Goal: Transaction & Acquisition: Book appointment/travel/reservation

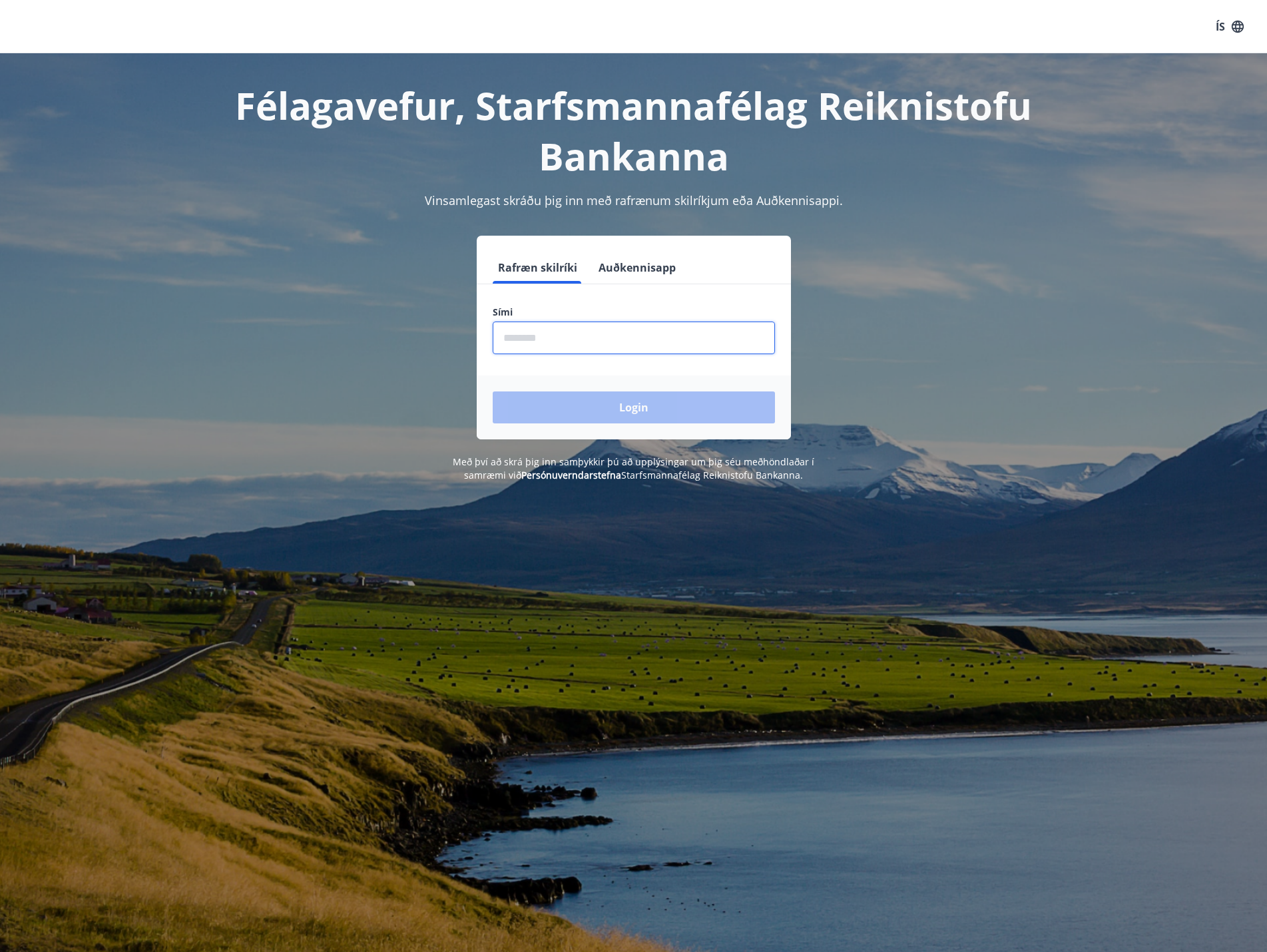
click at [557, 327] on input "phone" at bounding box center [634, 338] width 283 height 33
type input "********"
click at [589, 414] on button "Login" at bounding box center [634, 407] width 283 height 32
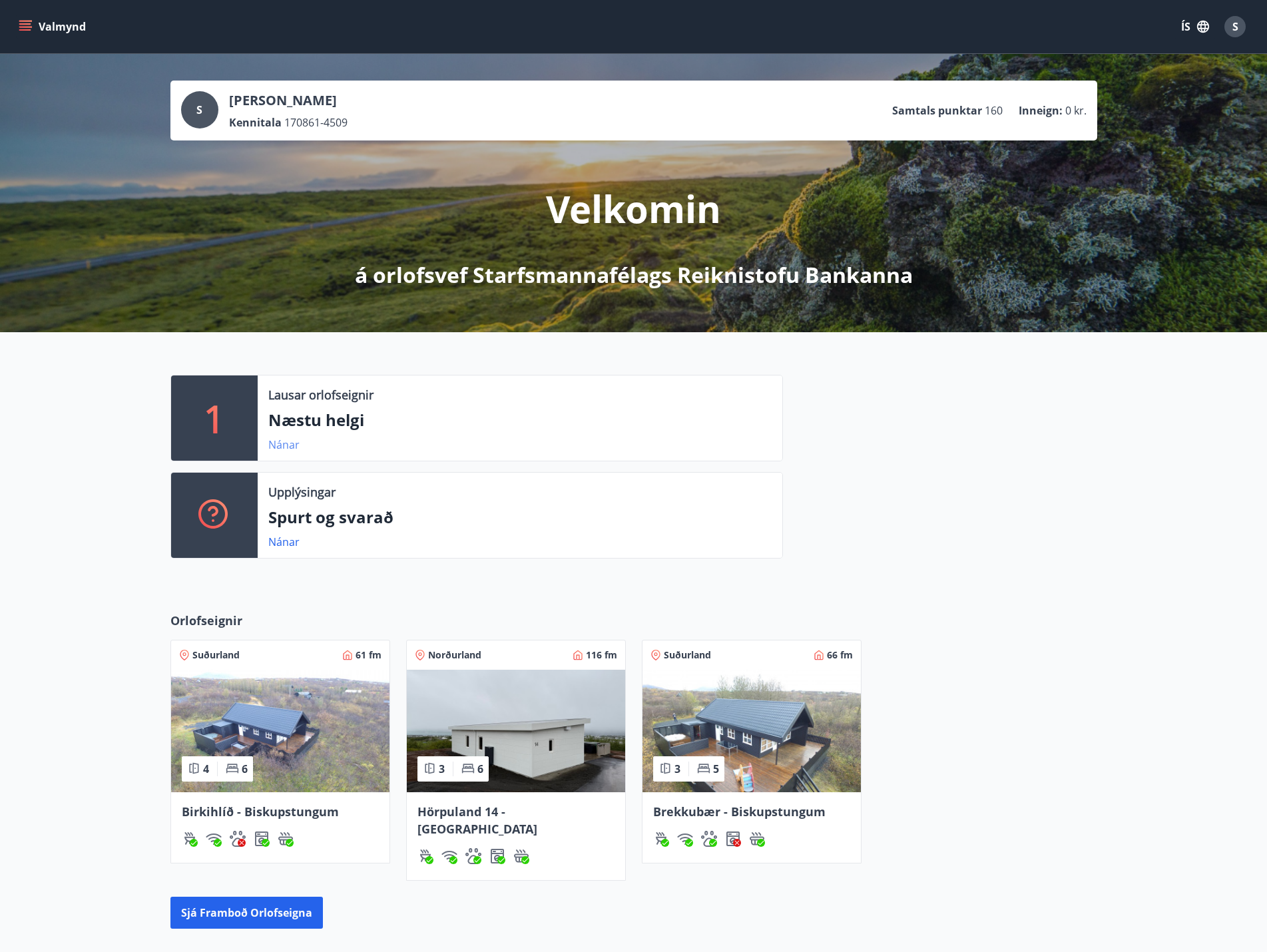
click at [288, 441] on link "Nánar" at bounding box center [284, 444] width 31 height 15
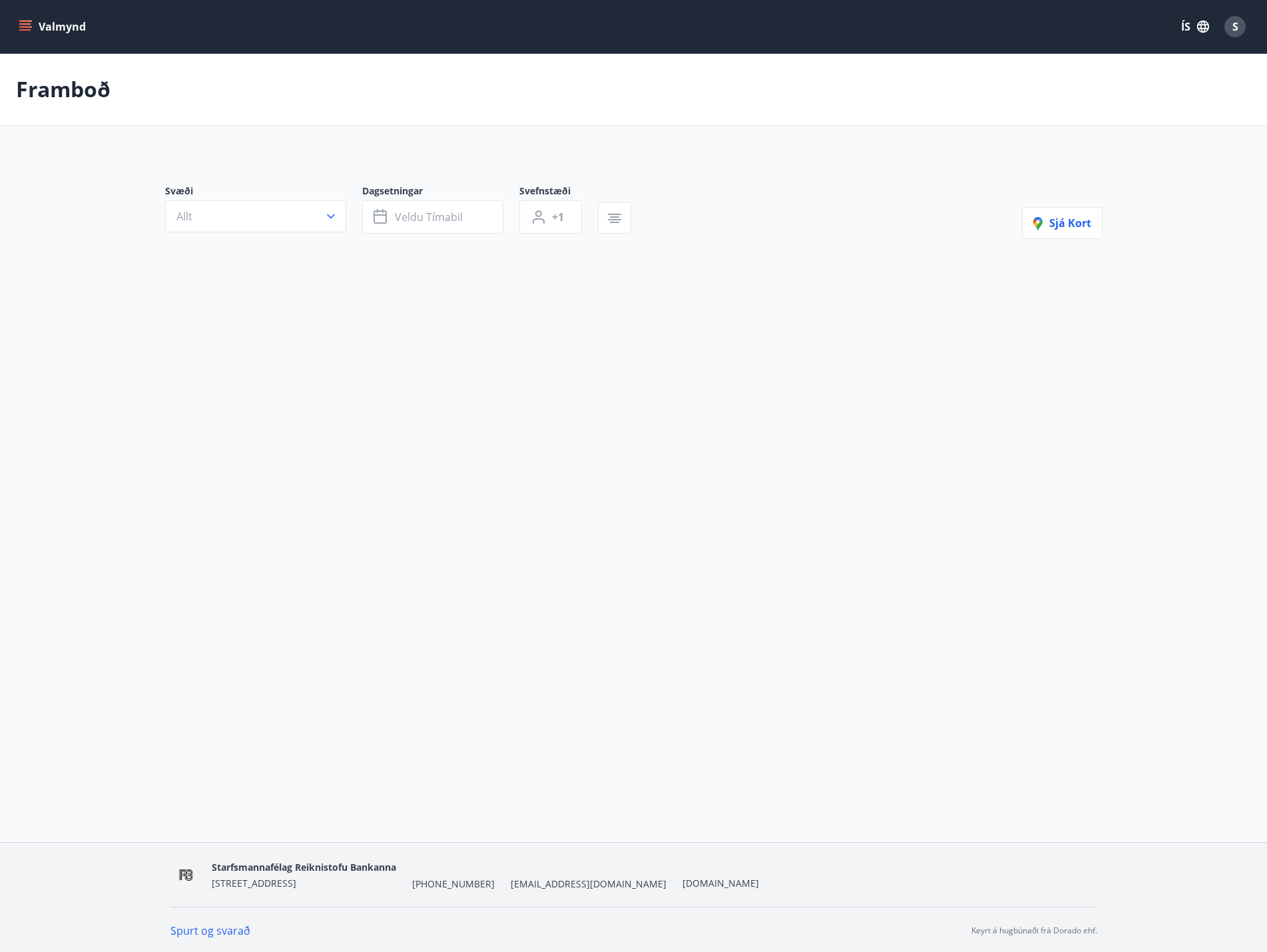
type input "*"
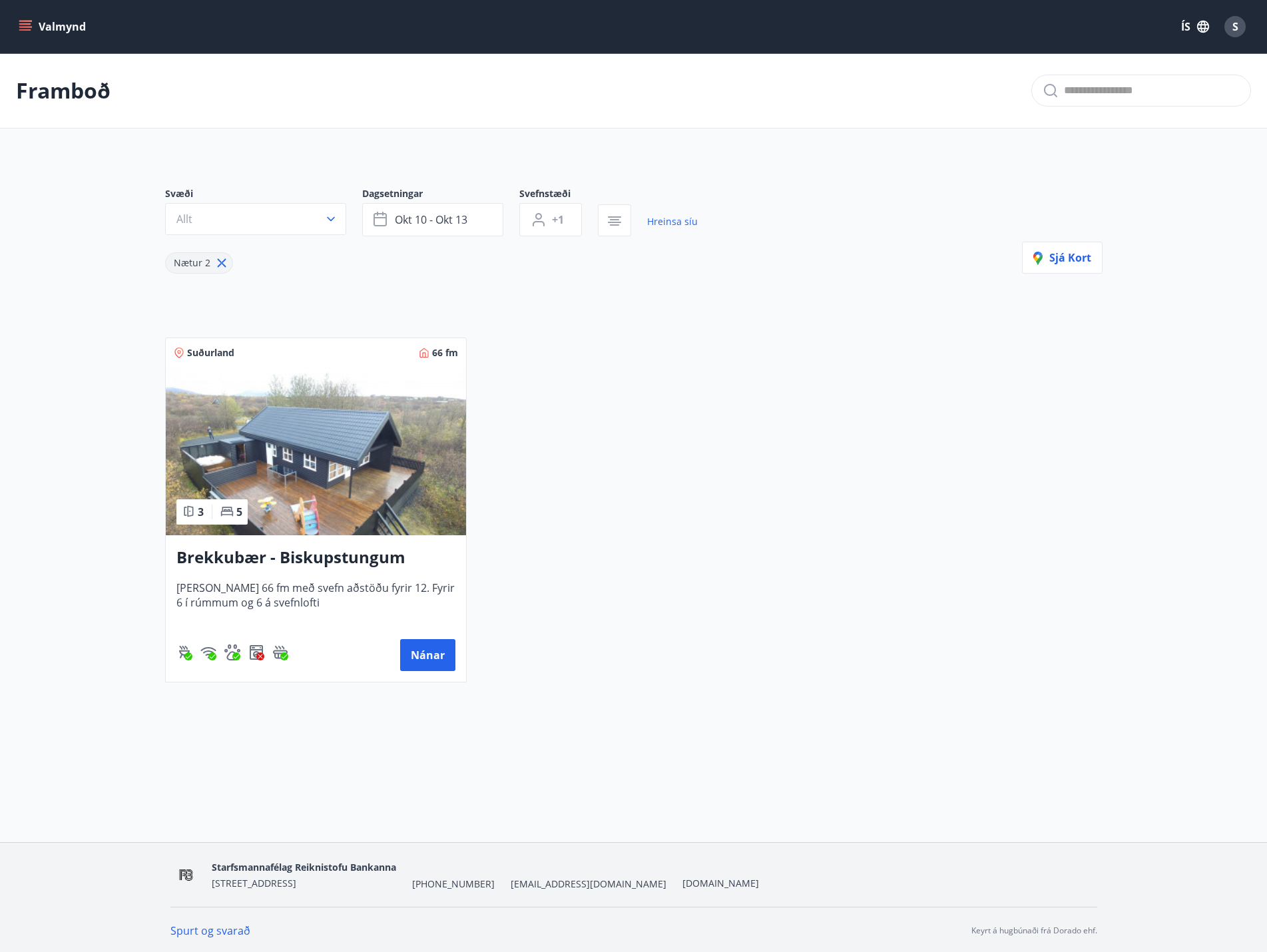
scroll to position [2, 0]
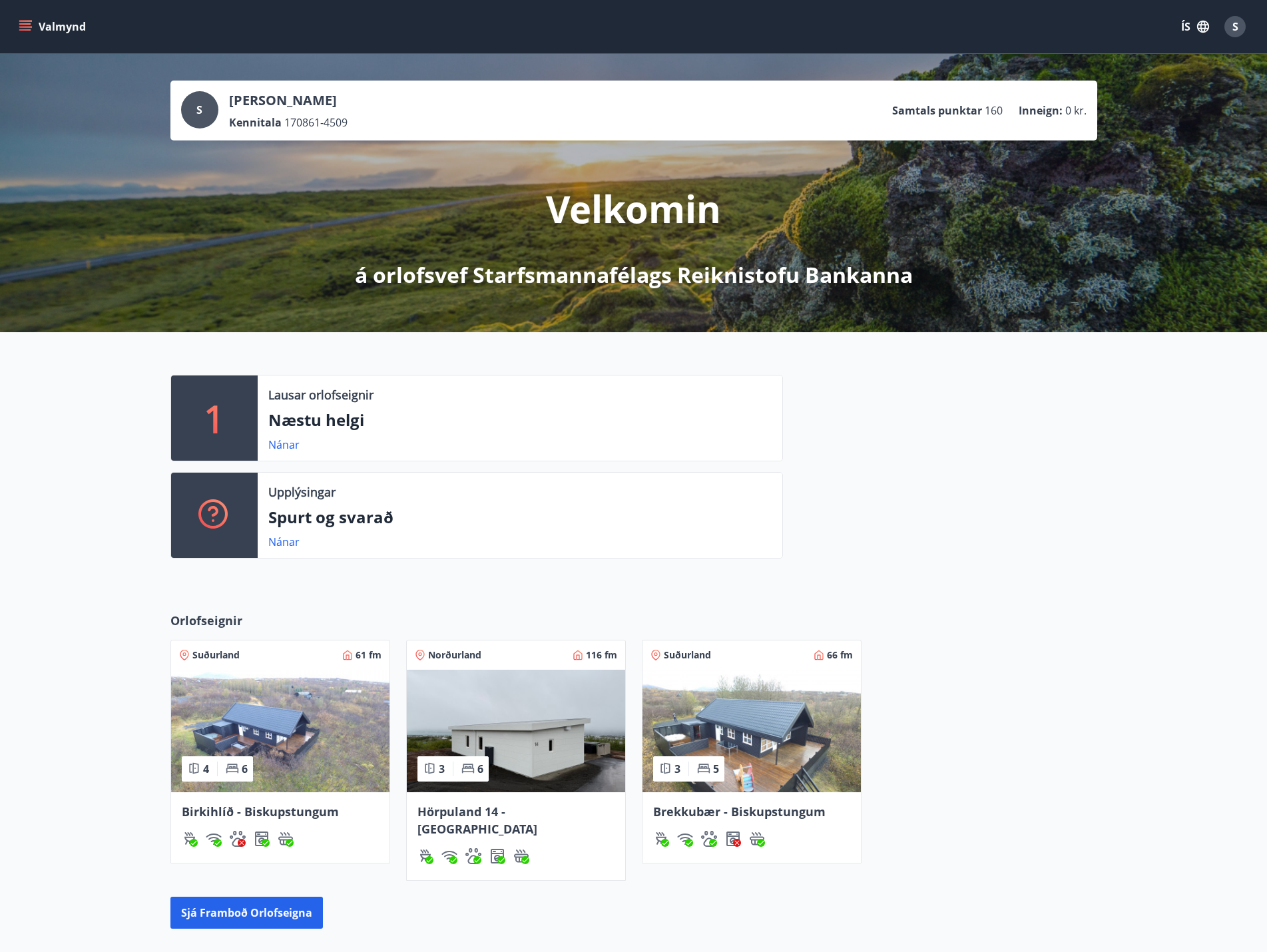
drag, startPoint x: 475, startPoint y: 869, endPoint x: 298, endPoint y: 950, distance: 194.7
click at [467, 871] on div "Orlofseignir Suðurland 61 fm 4 6 Birkihlíð - Biskupstungum Norðurland 116 fm 3 …" at bounding box center [634, 770] width 959 height 317
